Goal: Check status: Check status

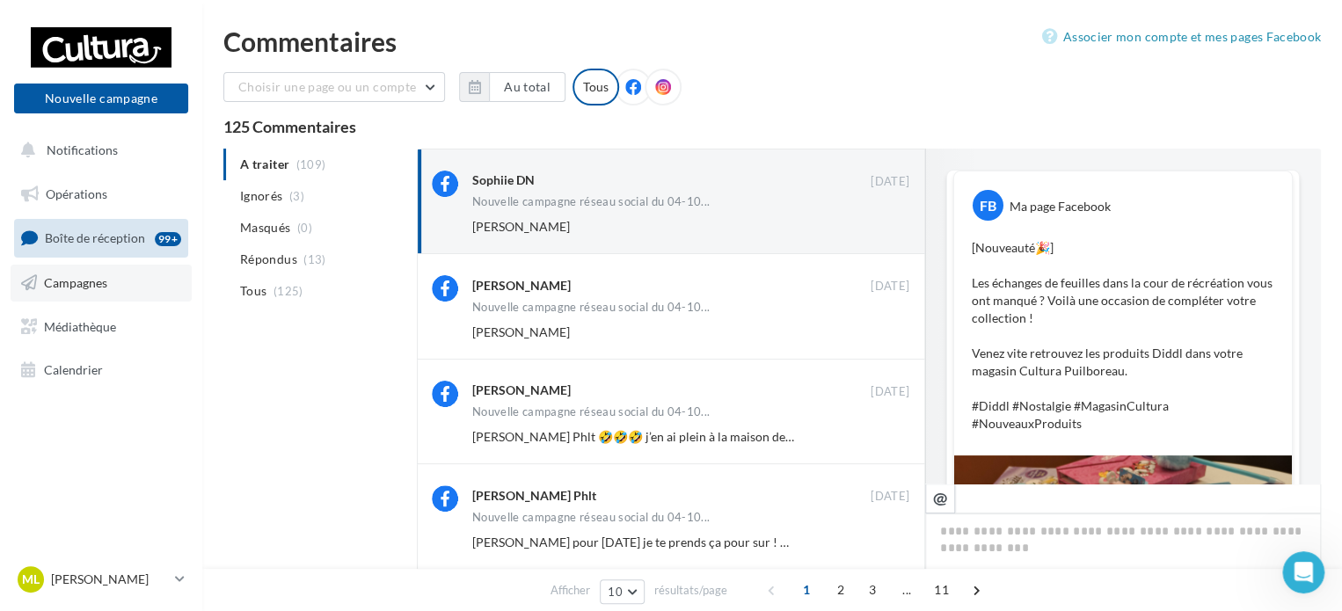
select select "**"
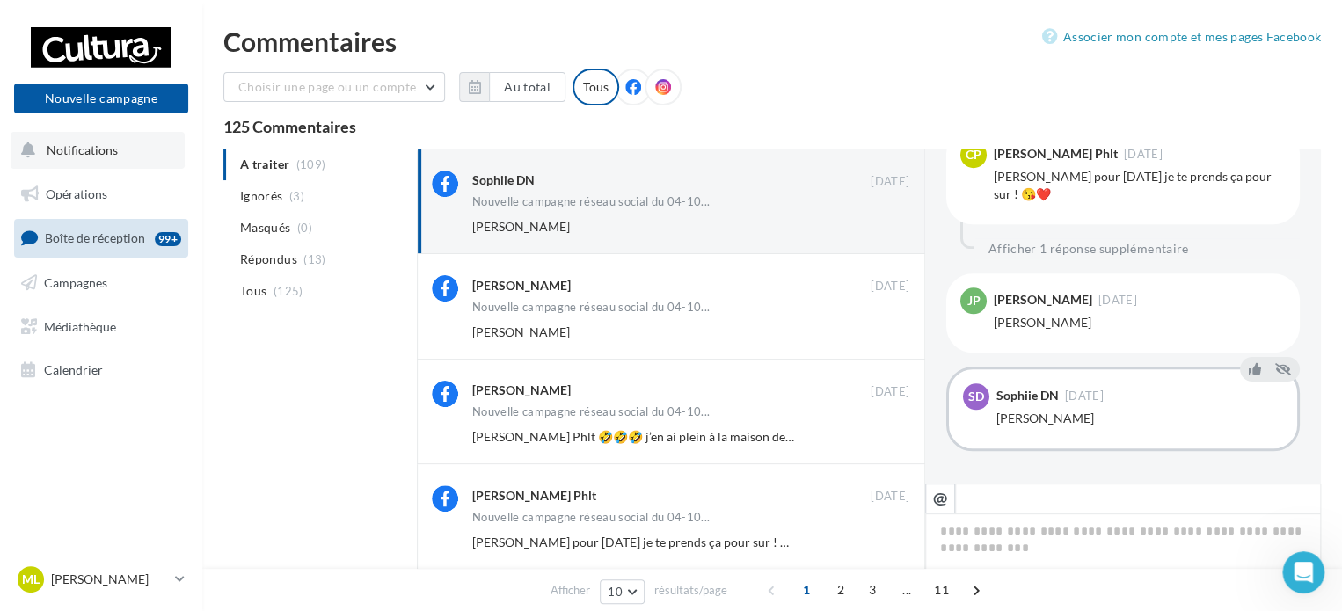
click at [92, 150] on span "Notifications" at bounding box center [82, 149] width 71 height 15
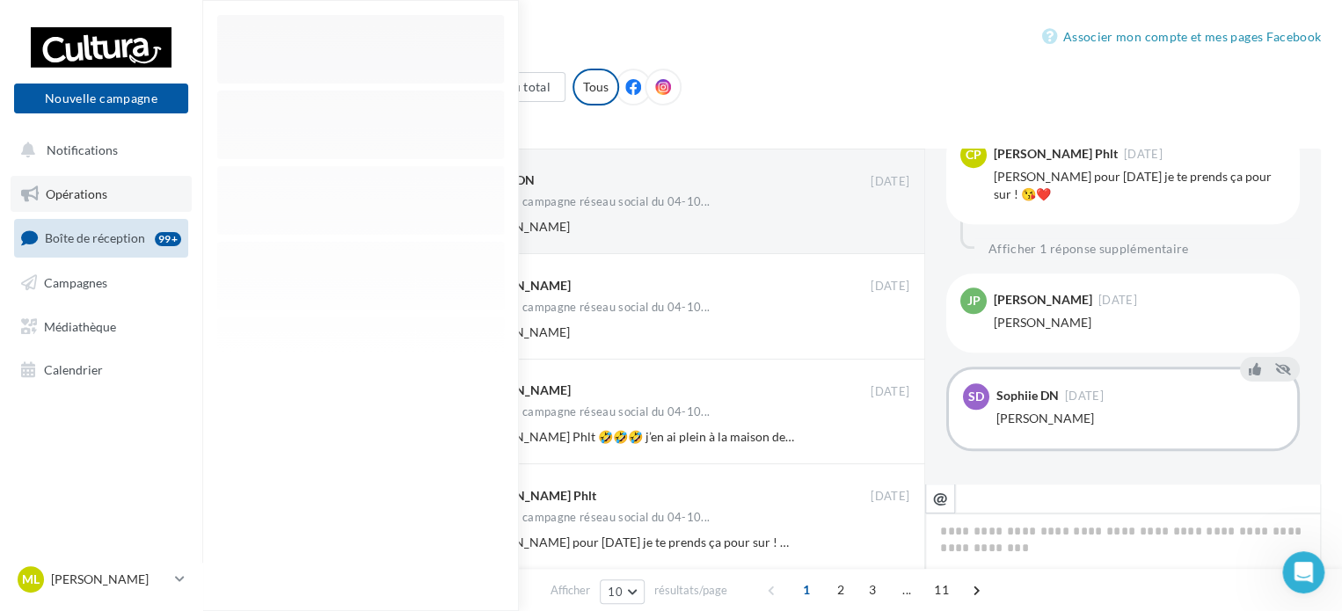
click at [120, 202] on link "Opérations" at bounding box center [101, 194] width 181 height 37
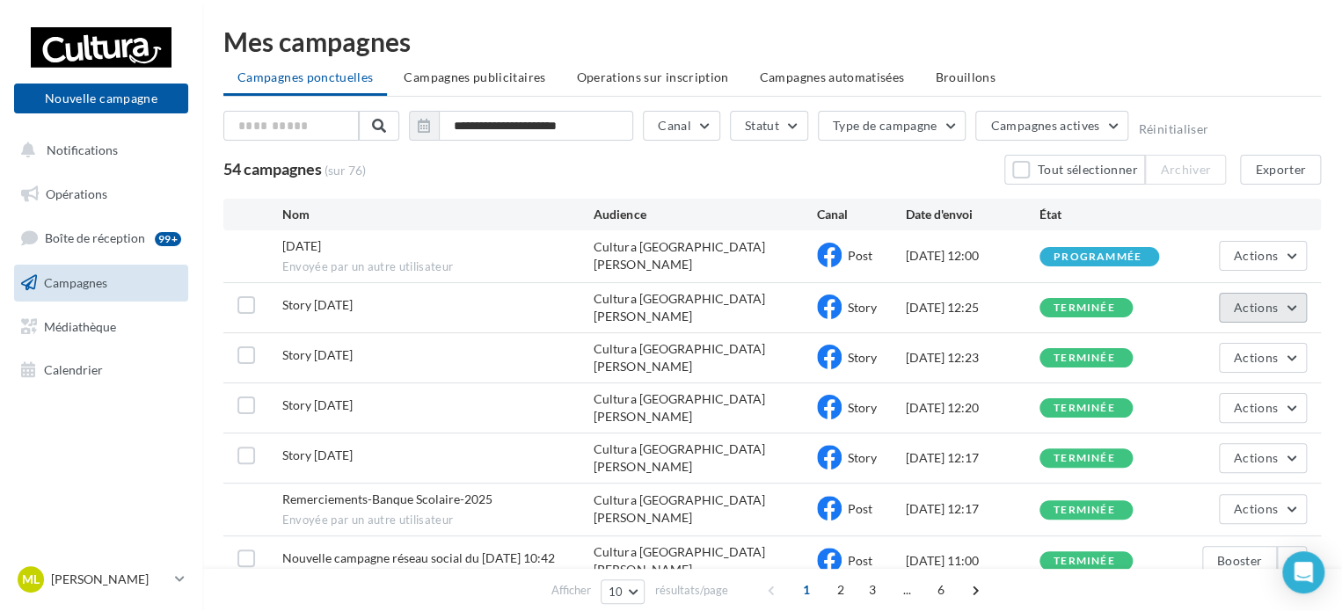
click at [1297, 310] on button "Actions" at bounding box center [1263, 308] width 88 height 30
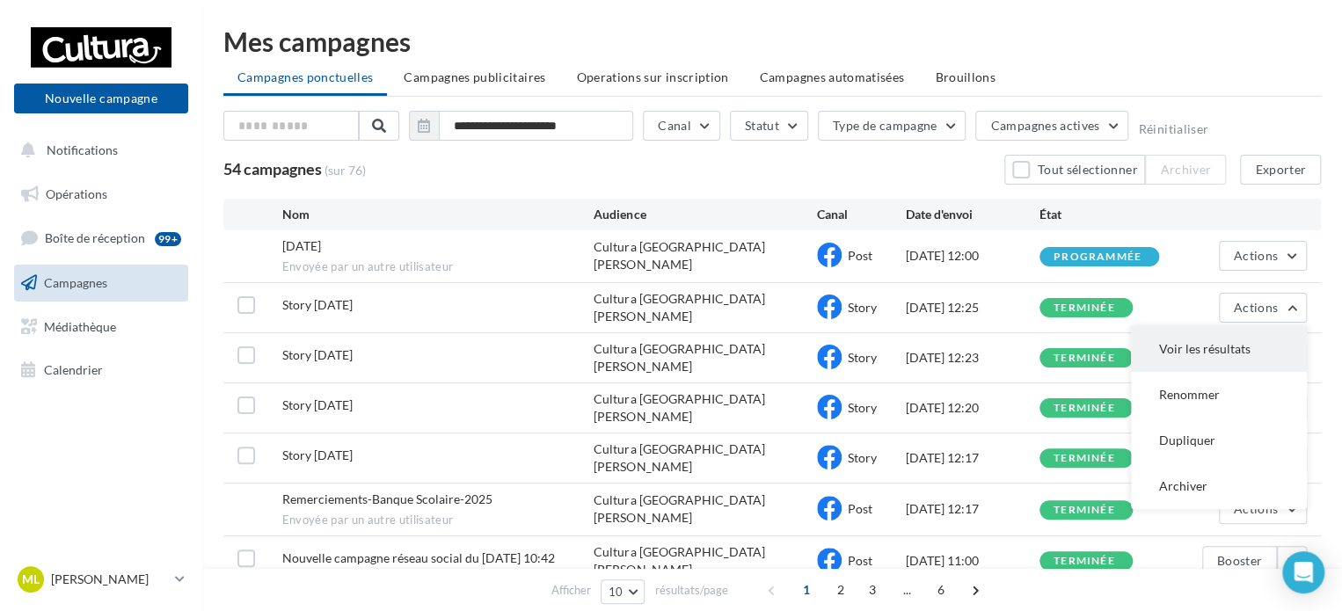
click at [1267, 358] on button "Voir les résultats" at bounding box center [1219, 349] width 176 height 46
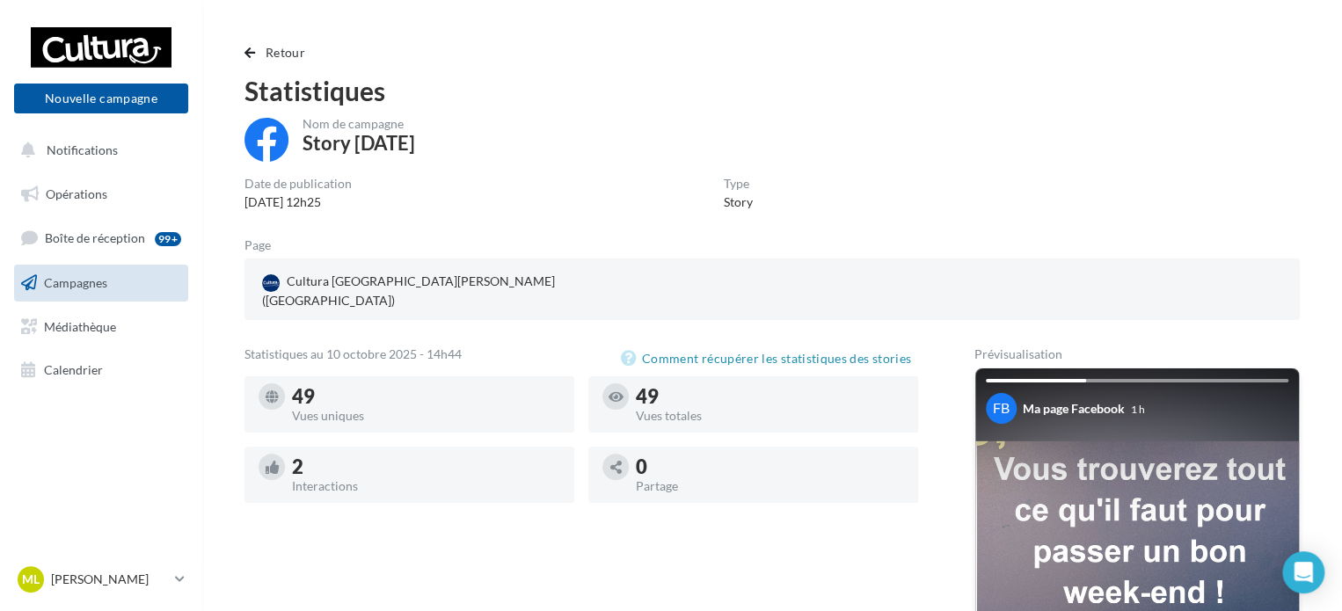
click at [420, 457] on div "2" at bounding box center [426, 466] width 268 height 19
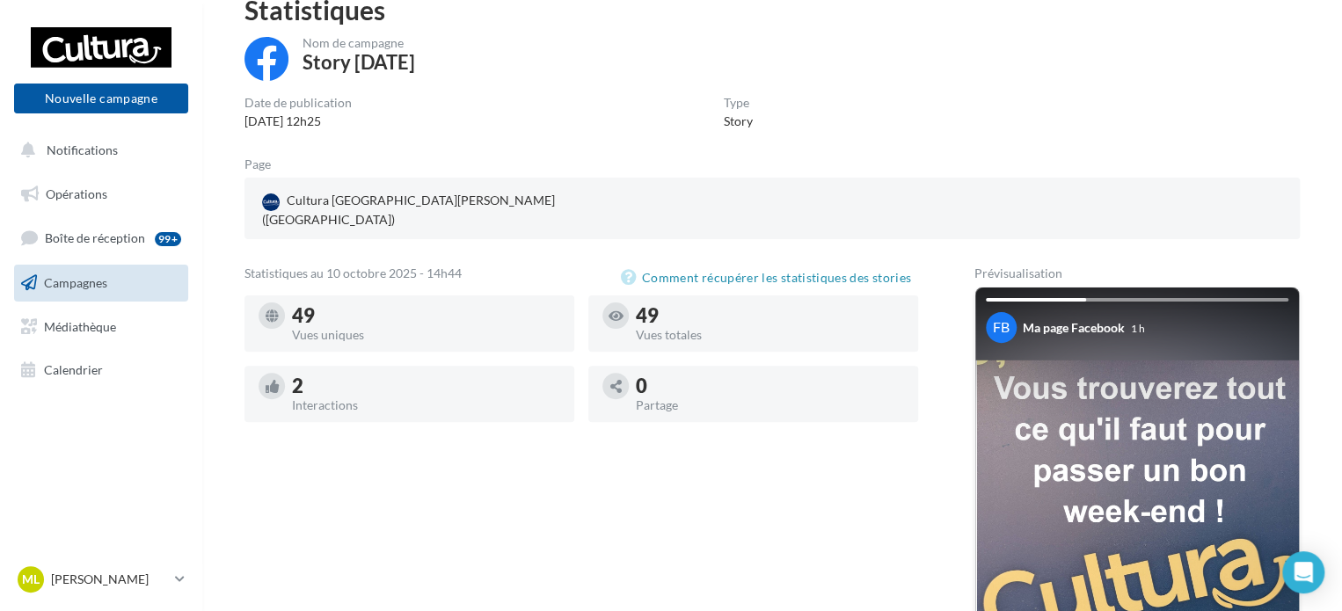
scroll to position [77, 0]
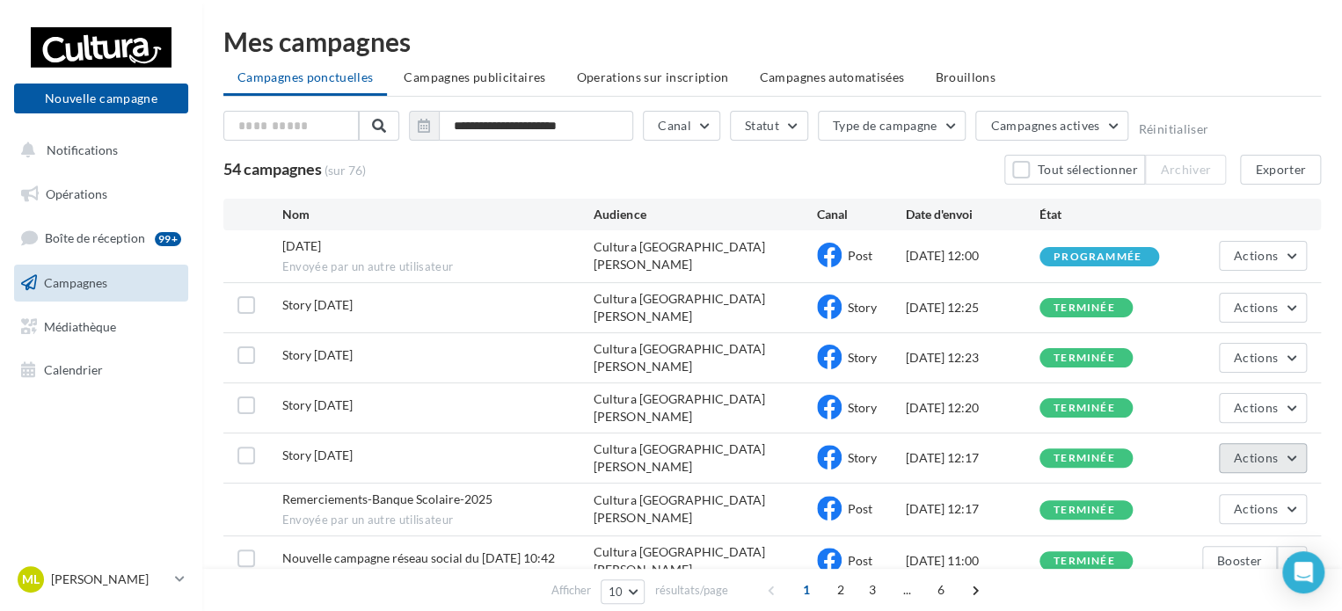
click at [1253, 445] on button "Actions" at bounding box center [1263, 458] width 88 height 30
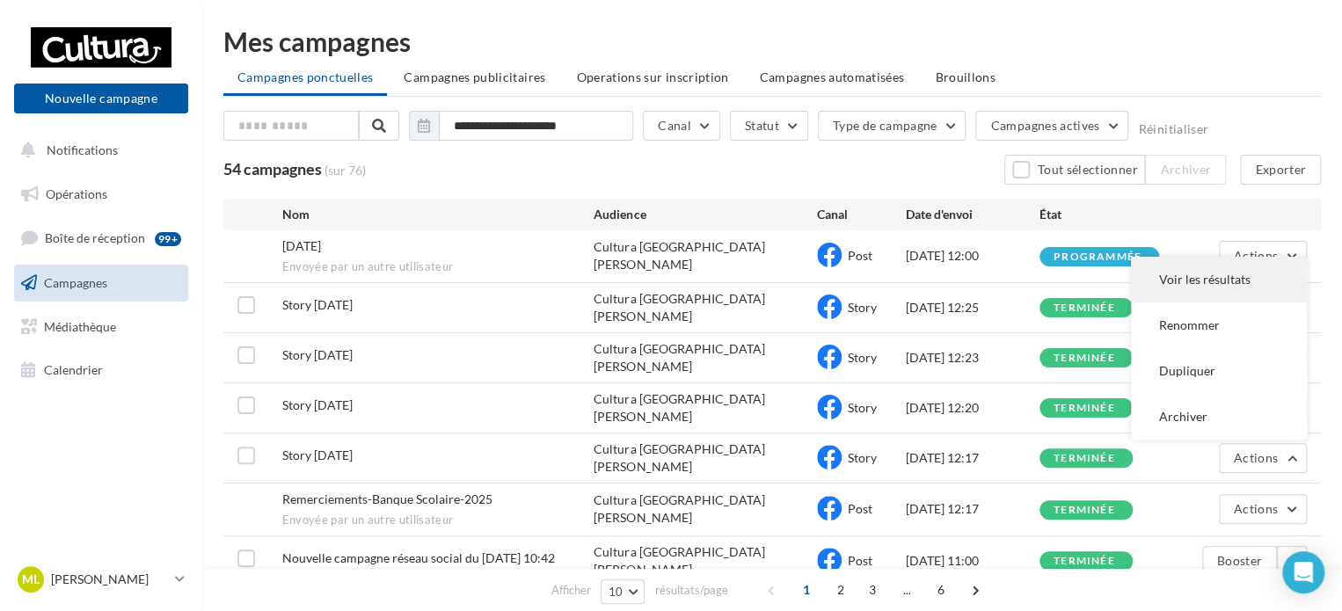
click at [1190, 274] on button "Voir les résultats" at bounding box center [1219, 280] width 176 height 46
